Goal: Download file/media

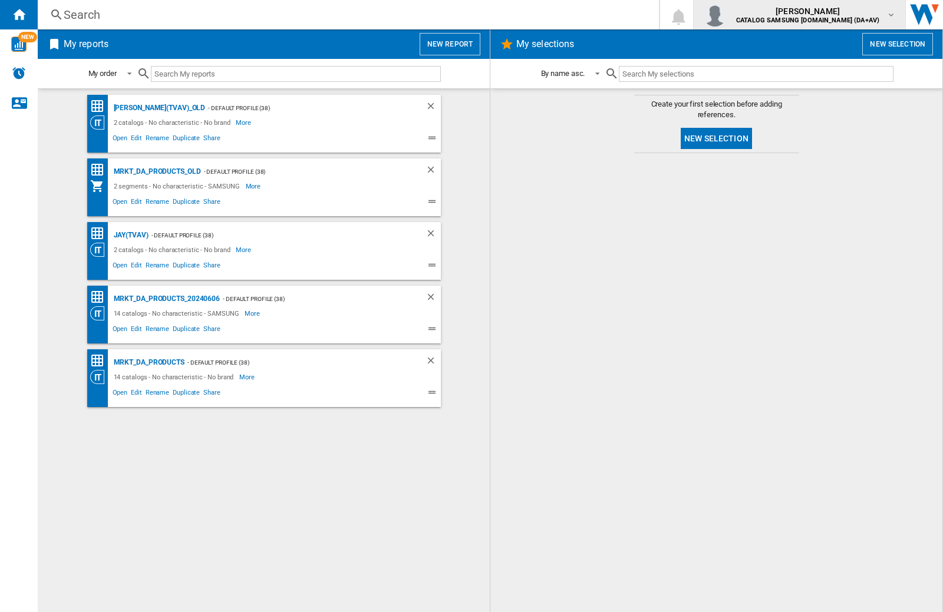
click at [726, 15] on img "button" at bounding box center [715, 15] width 24 height 24
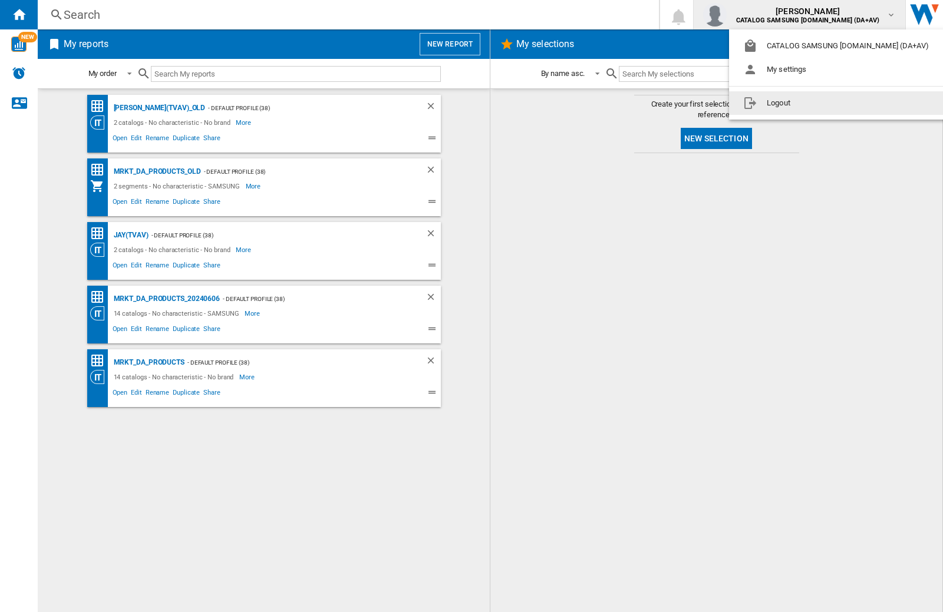
click at [819, 103] on button "Logout" at bounding box center [838, 103] width 219 height 24
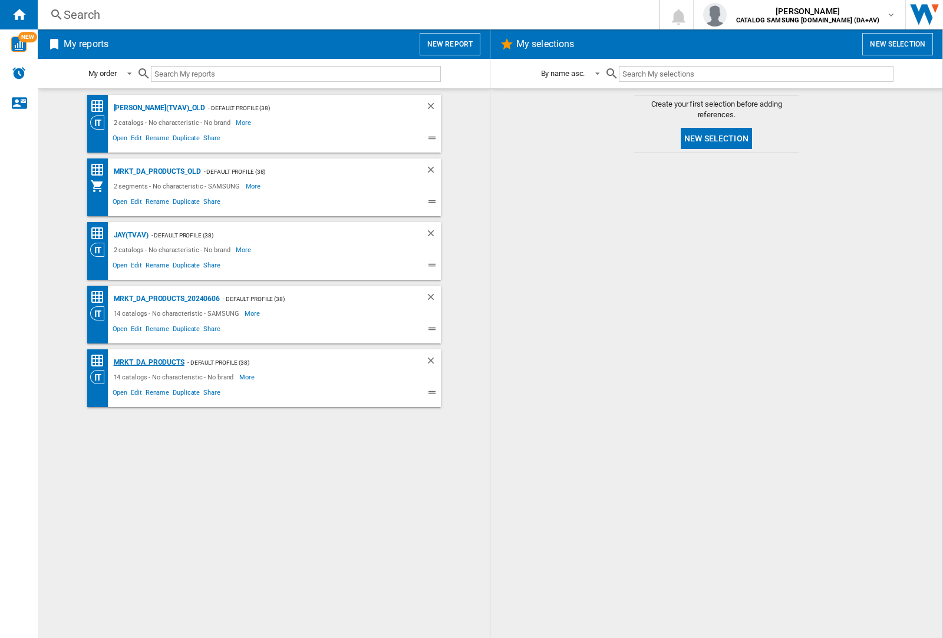
click at [148, 362] on div "MRKT_DA_PRODUCTS" at bounding box center [148, 362] width 74 height 15
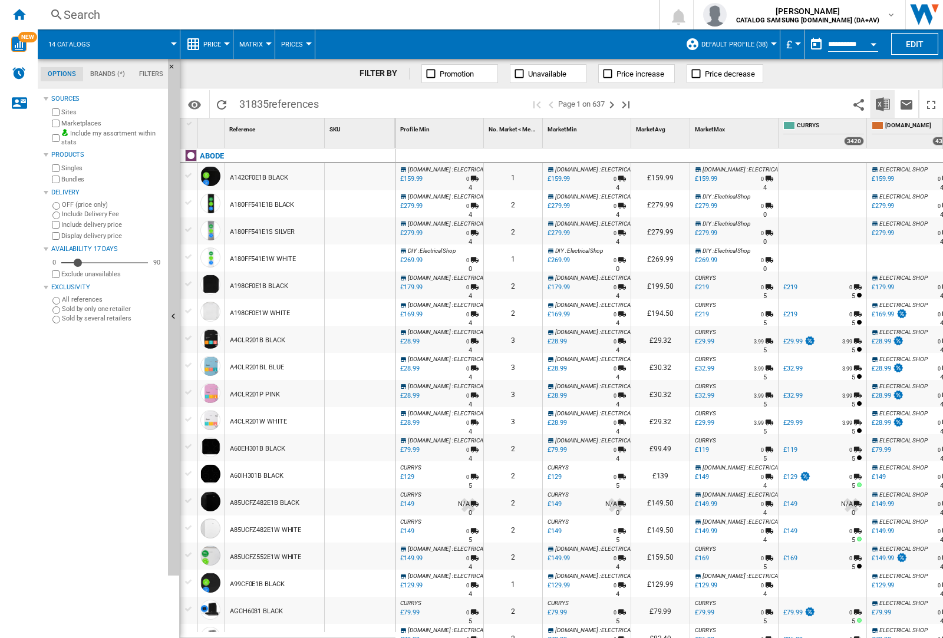
click at [882, 103] on img "Download in Excel" at bounding box center [882, 104] width 14 height 14
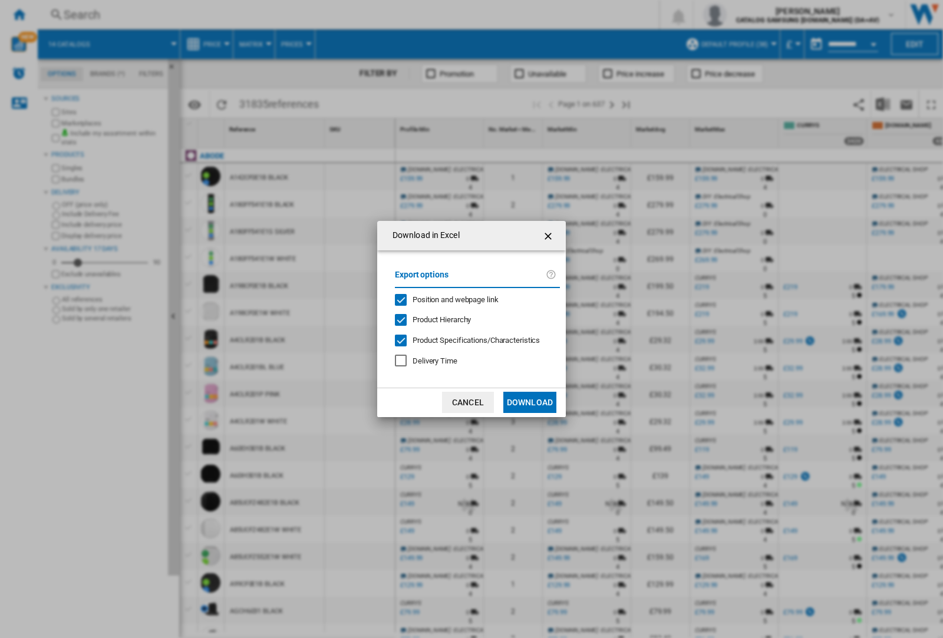
click at [448, 299] on span "Position and webpage link" at bounding box center [455, 299] width 86 height 9
click at [530, 402] on button "Download" at bounding box center [529, 402] width 53 height 21
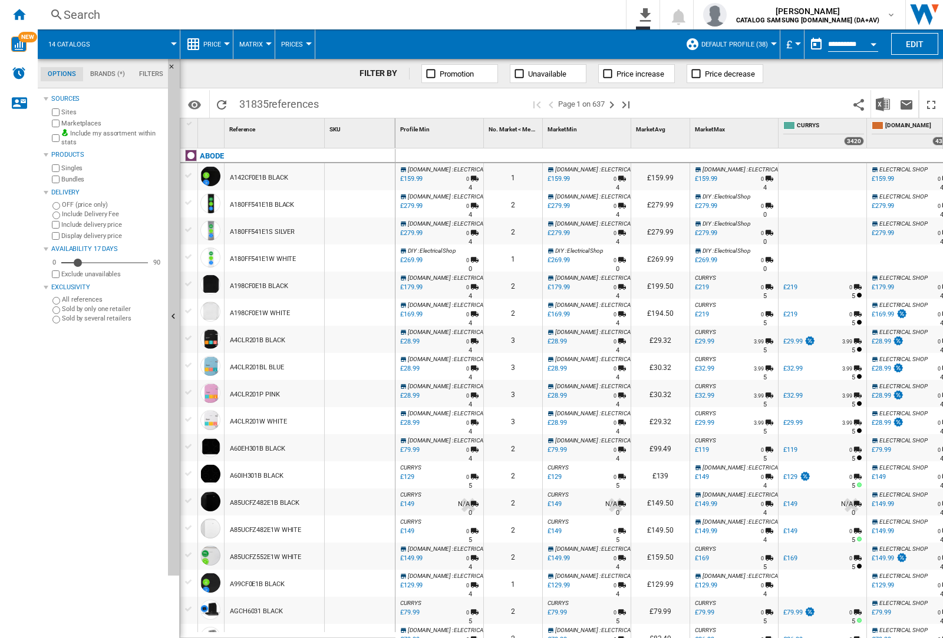
click at [367, 201] on div at bounding box center [360, 203] width 70 height 27
